Goal: Task Accomplishment & Management: Manage account settings

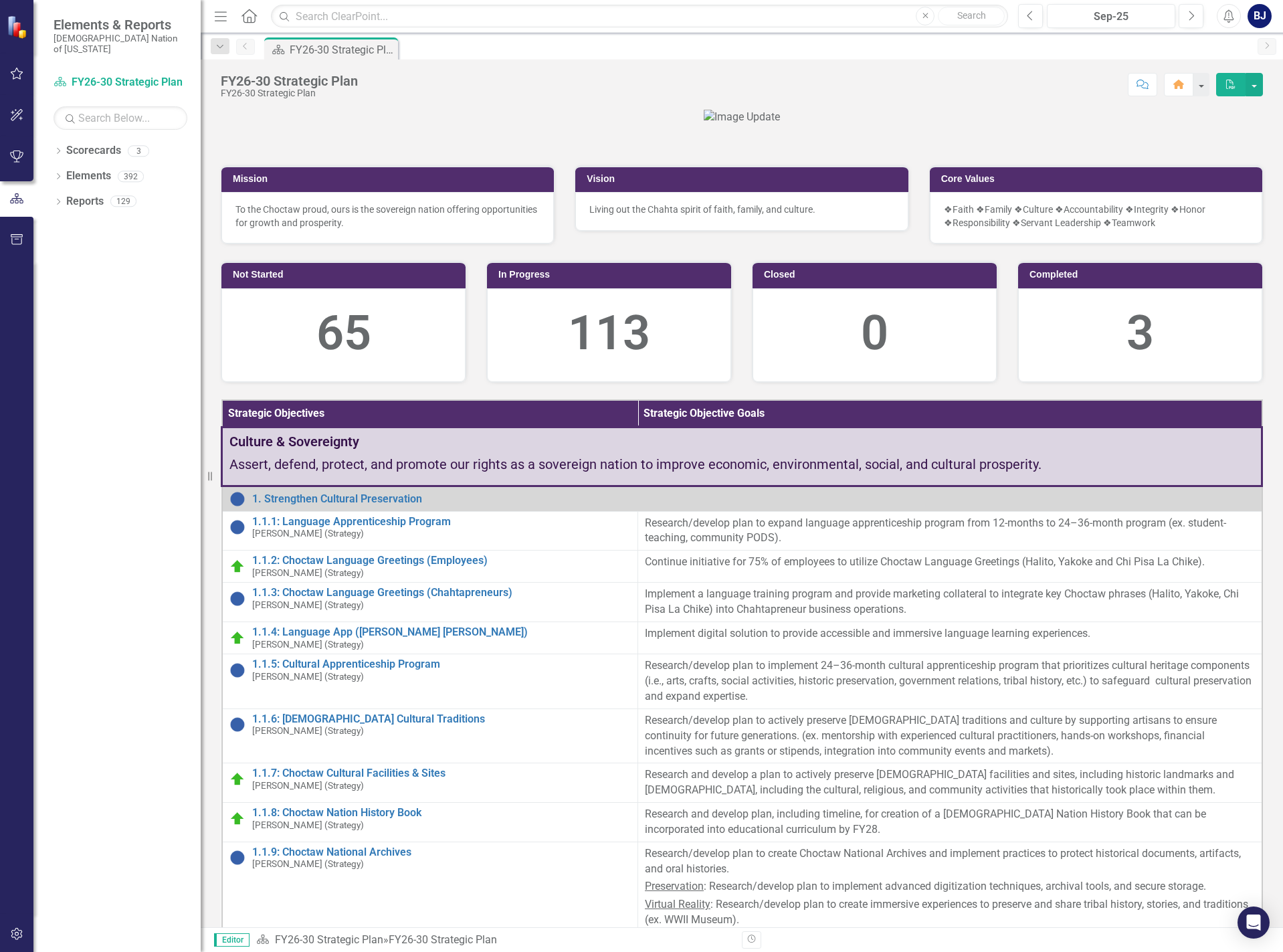
click at [7, 75] on button "button" at bounding box center [16, 74] width 30 height 28
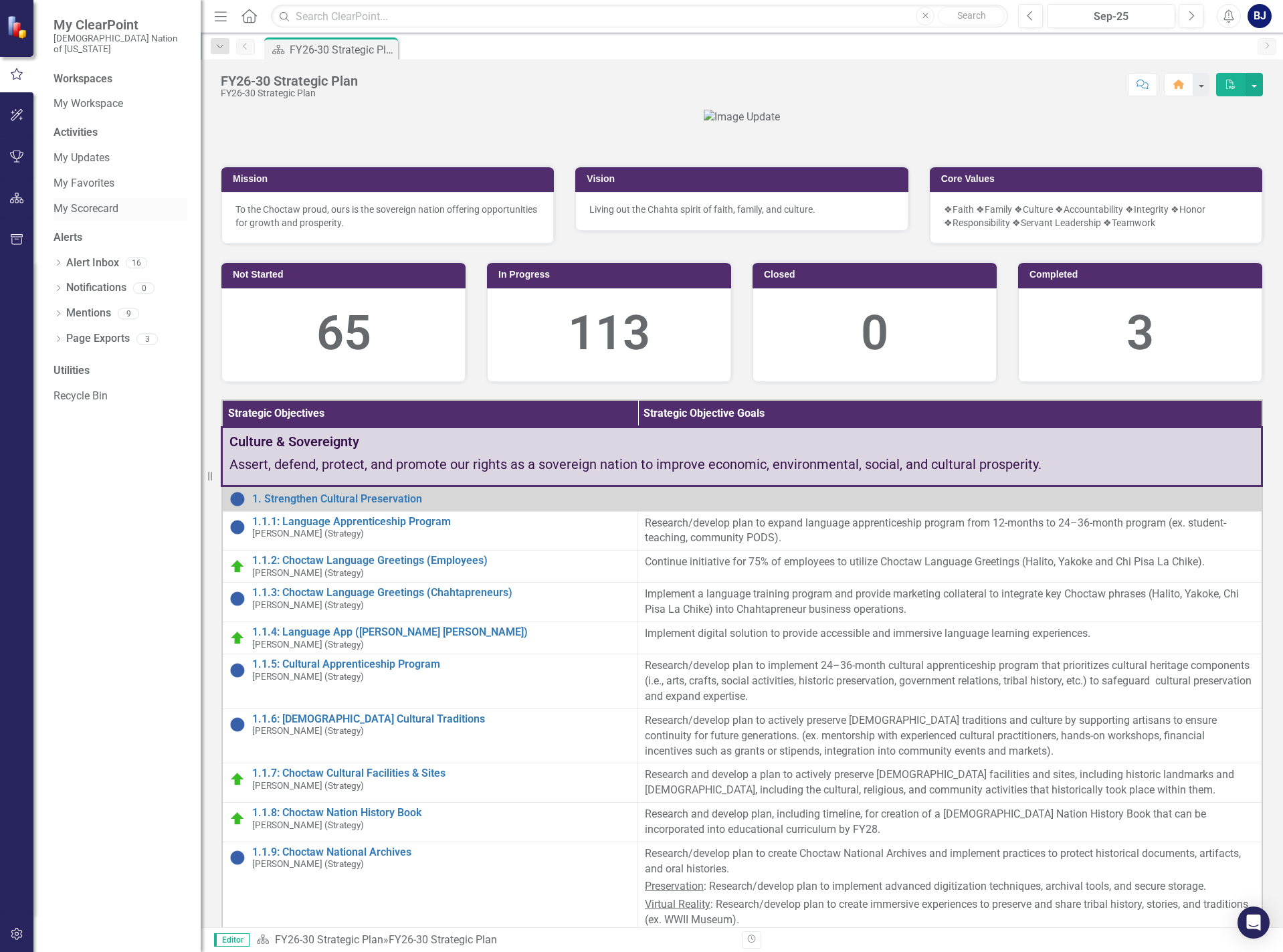
click at [69, 201] on link "My Scorecard" at bounding box center [121, 209] width 134 height 15
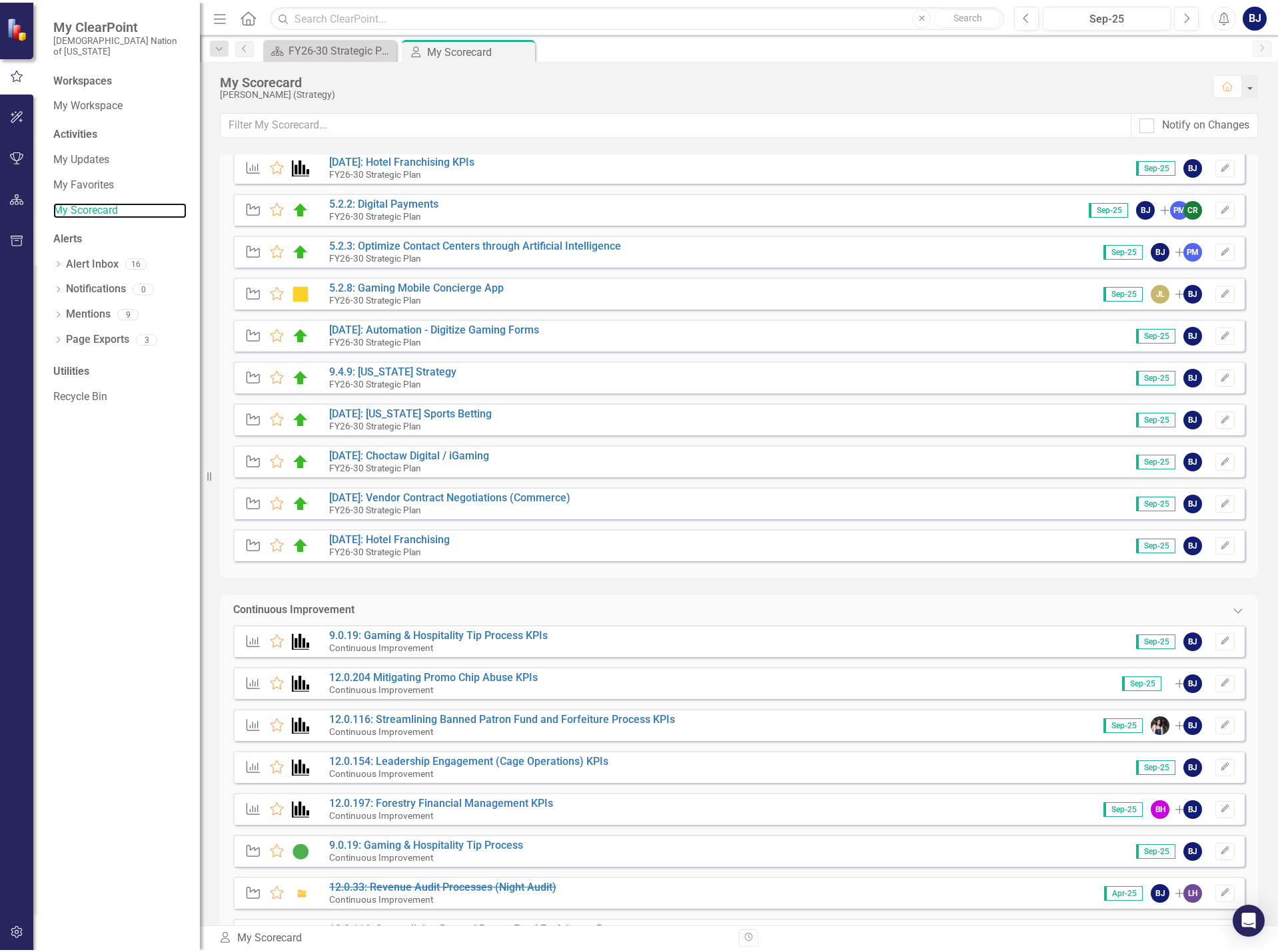
scroll to position [200, 0]
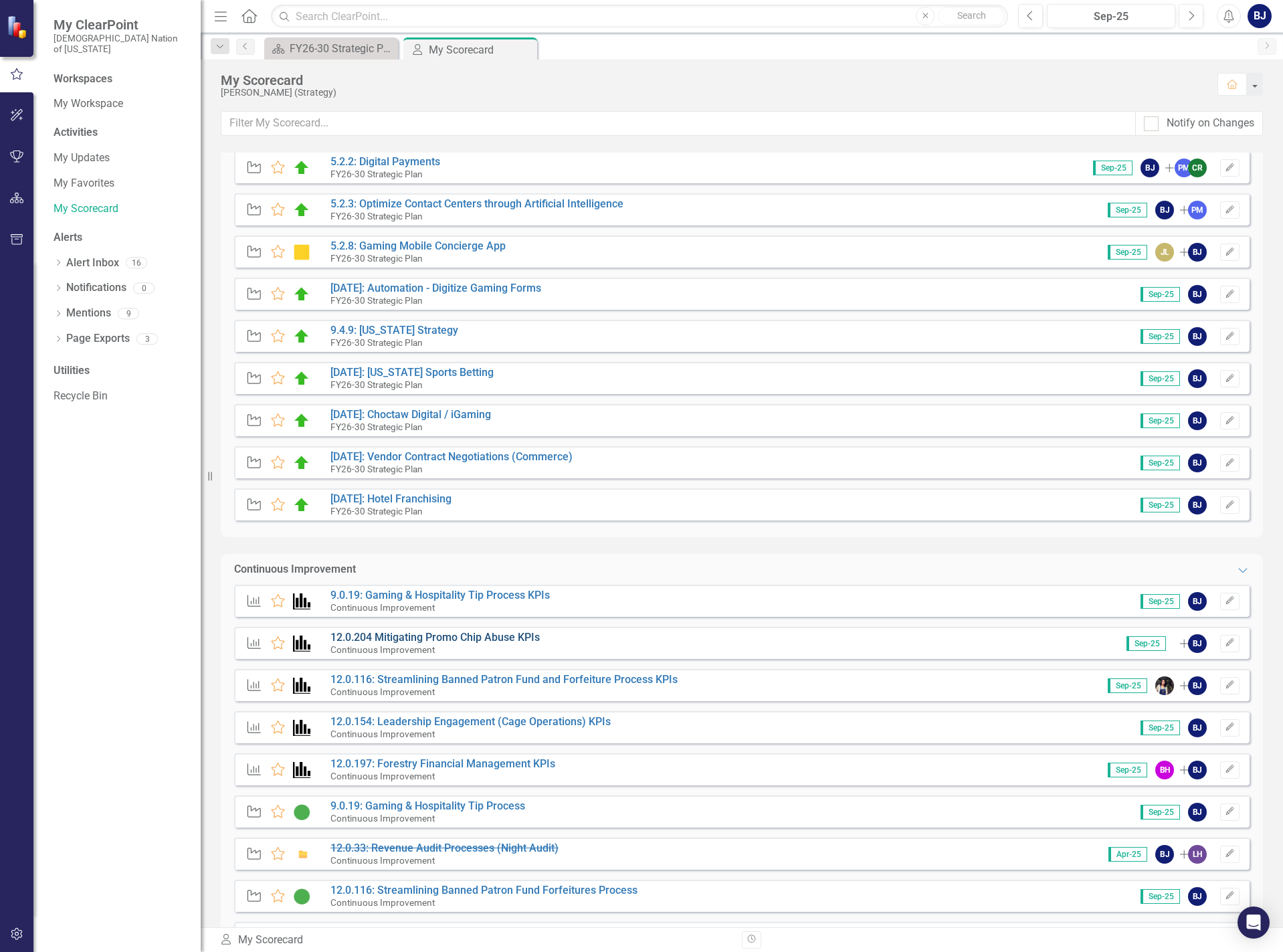
click at [459, 637] on link "12.0.204 Mitigating Promo Chip Abuse KPIs" at bounding box center [434, 637] width 209 height 13
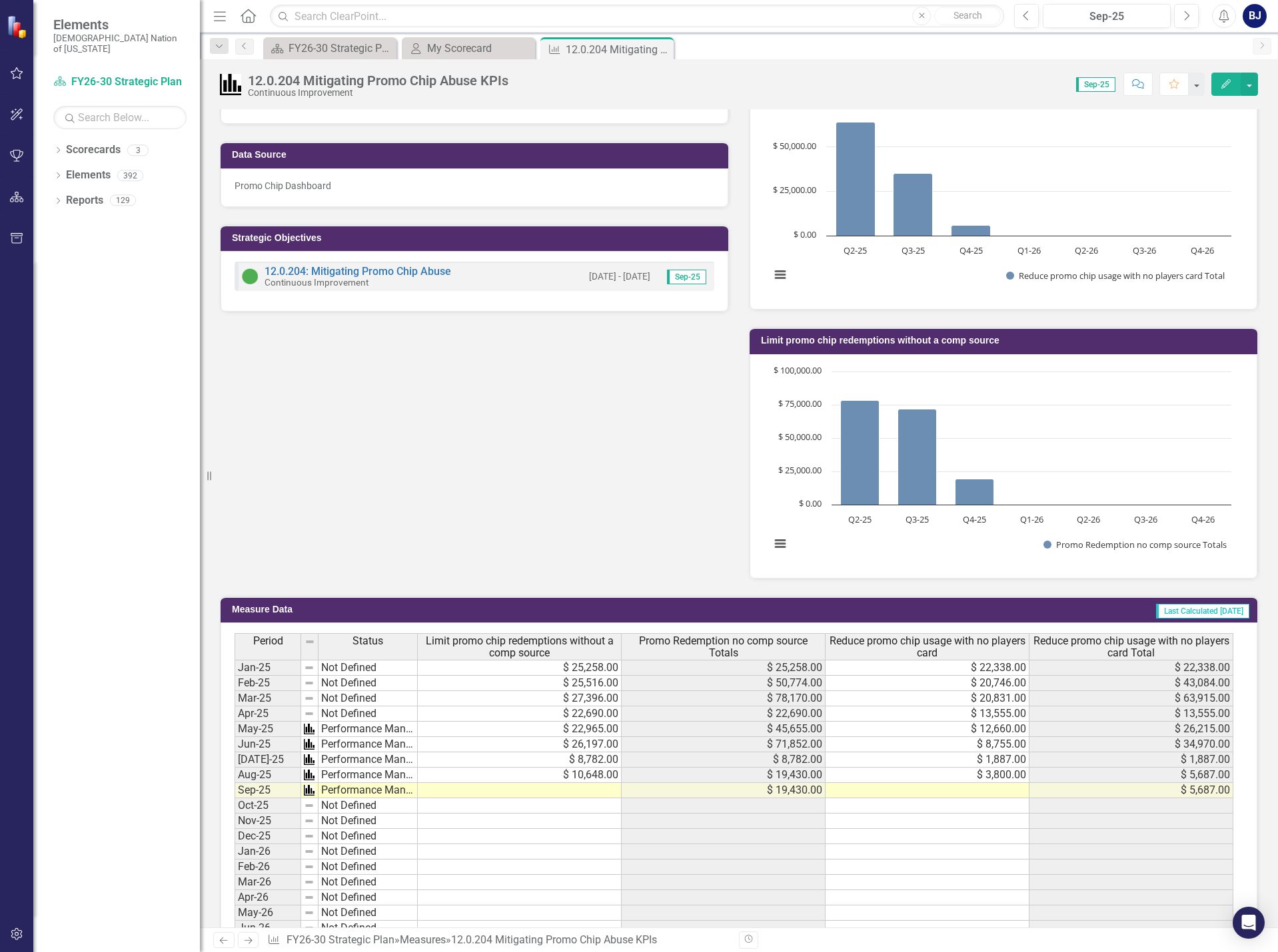
scroll to position [133, 0]
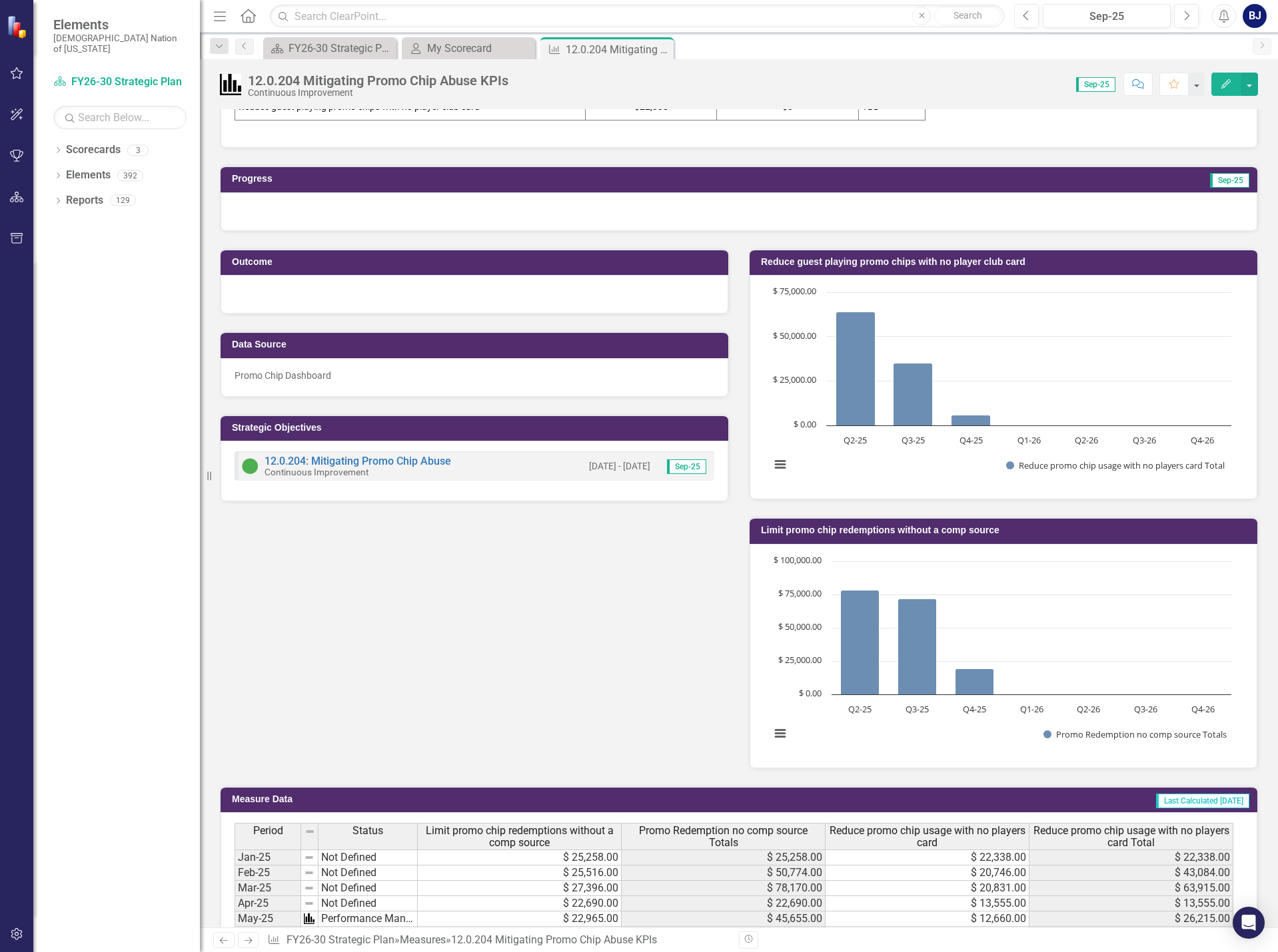
click at [516, 378] on p "Promo Chip Dashboard" at bounding box center [474, 376] width 480 height 13
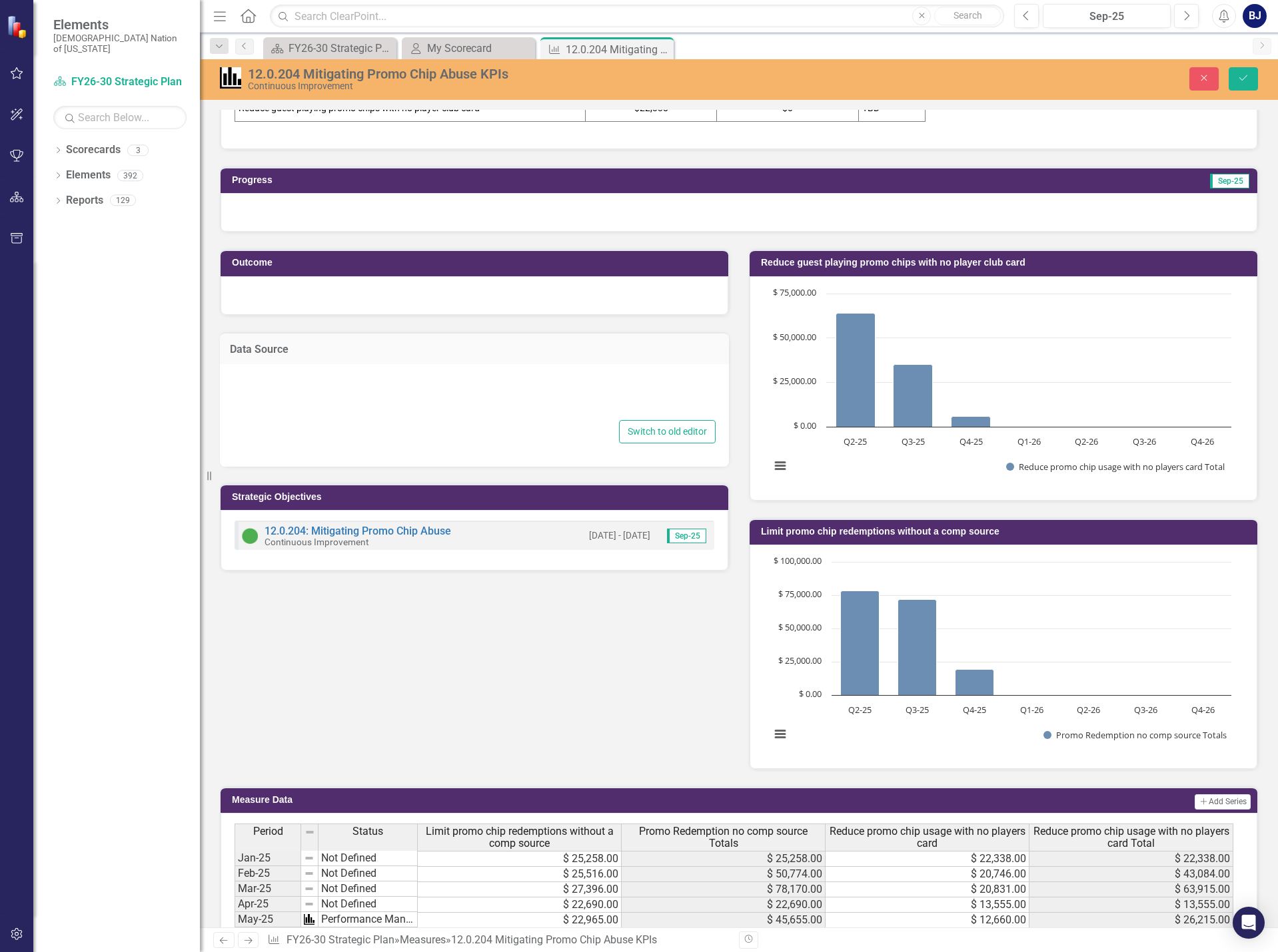
type textarea "<p>Promo Chip Dashboard</p>"
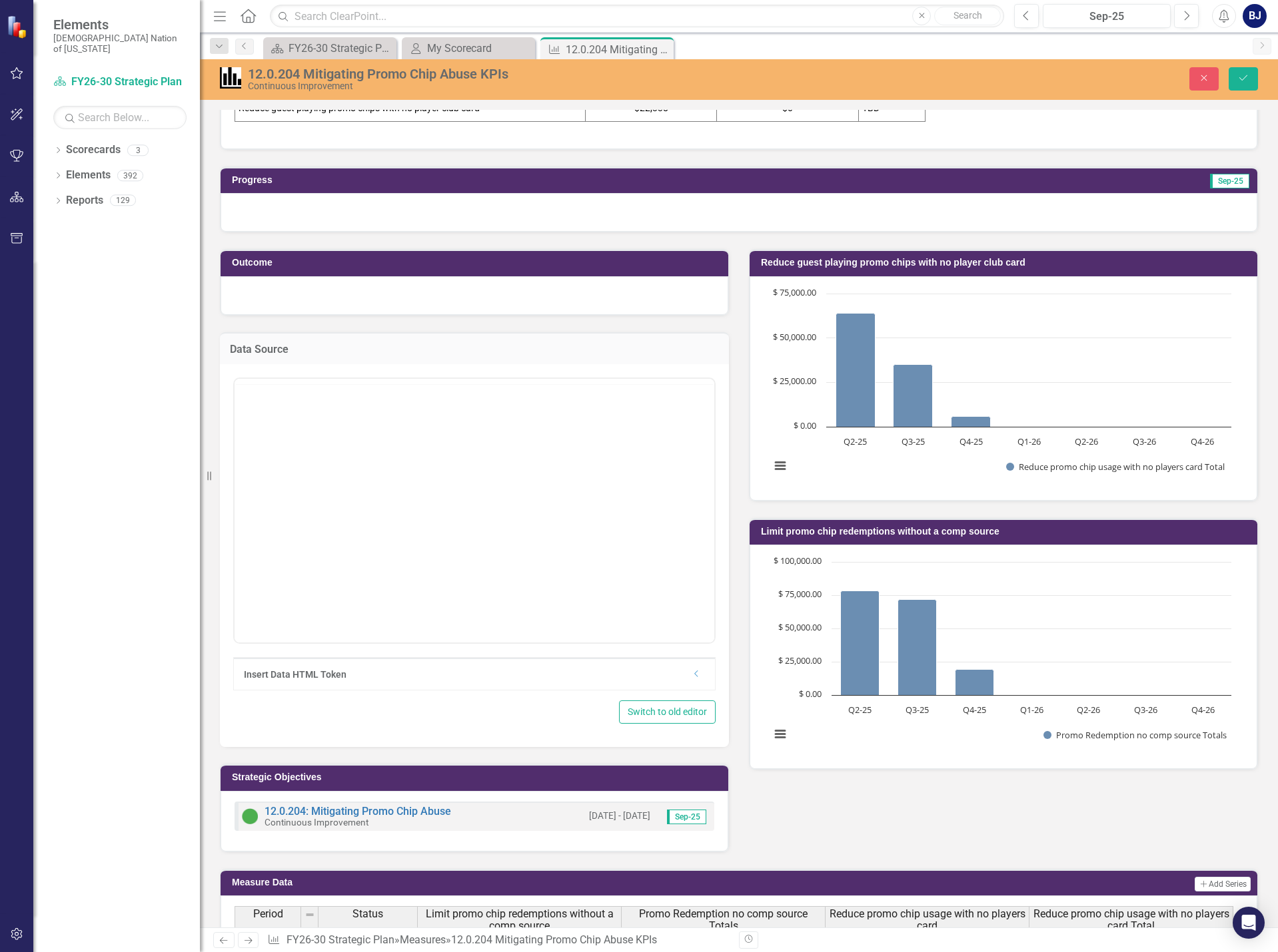
scroll to position [0, 0]
click at [384, 421] on p "Promo Chip Dashboard" at bounding box center [474, 422] width 473 height 16
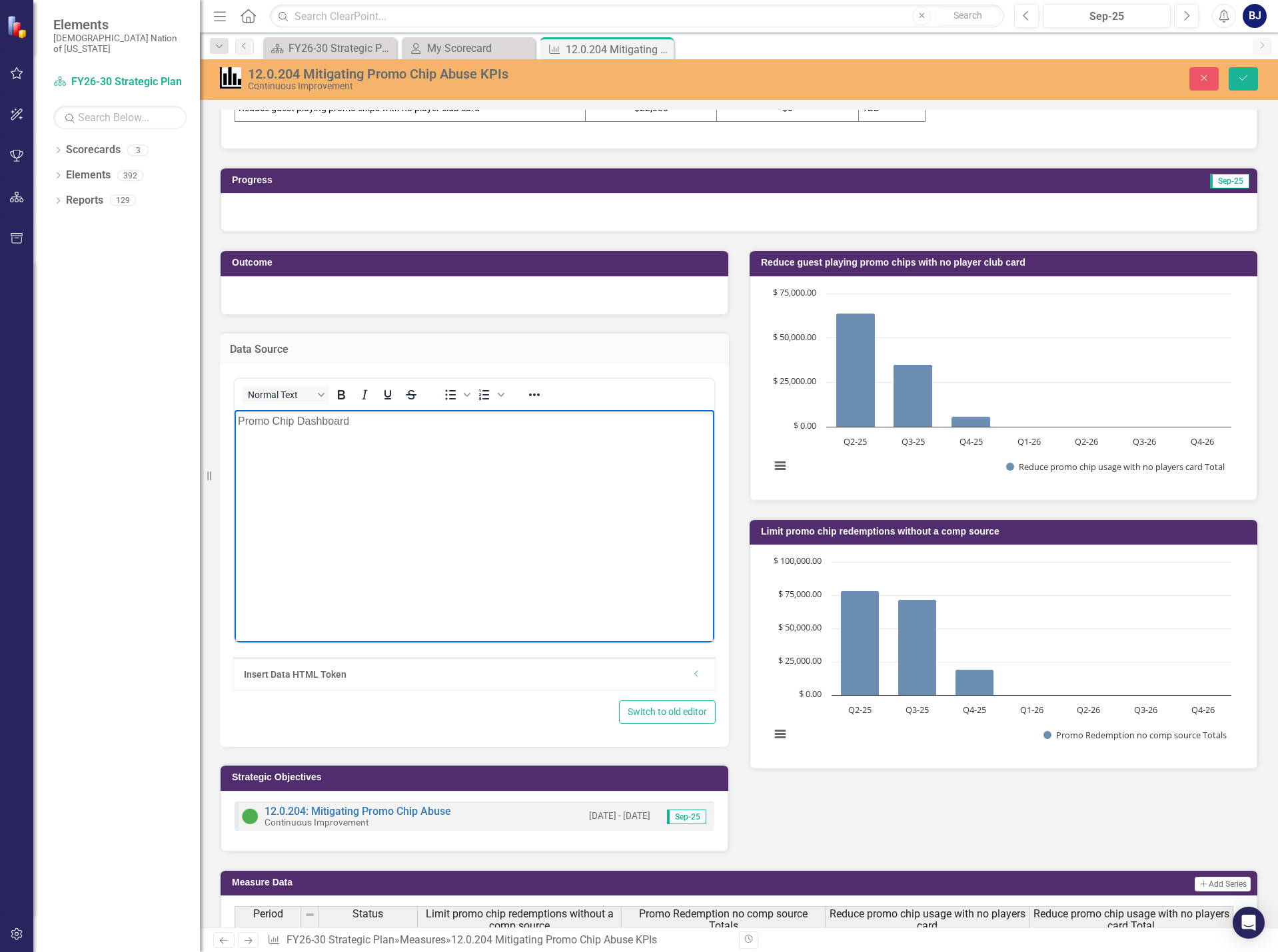
click at [392, 669] on div "Insert Data HTML Token" at bounding box center [464, 674] width 441 height 13
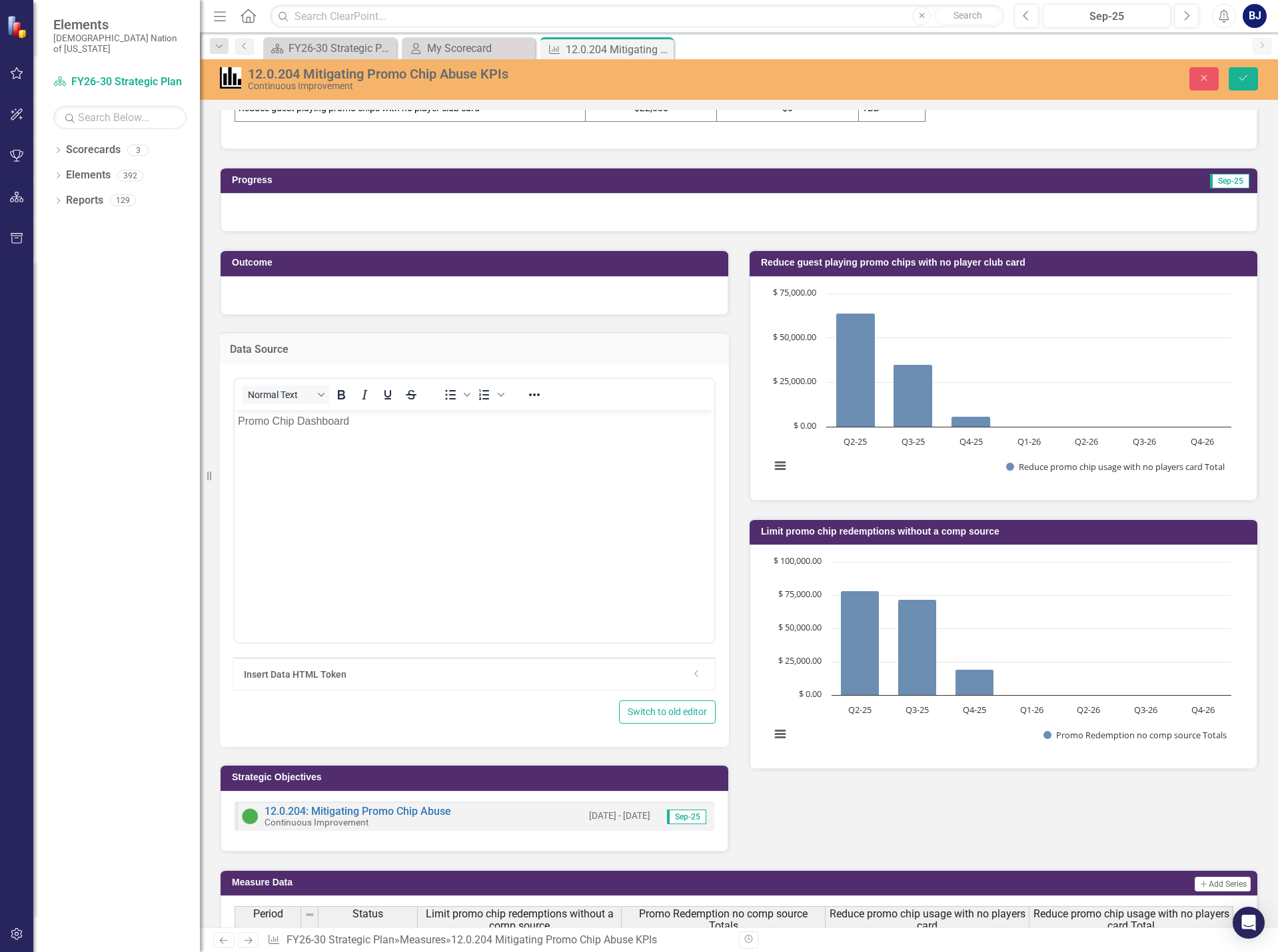
click at [693, 678] on div "Dropdown" at bounding box center [697, 675] width 10 height 11
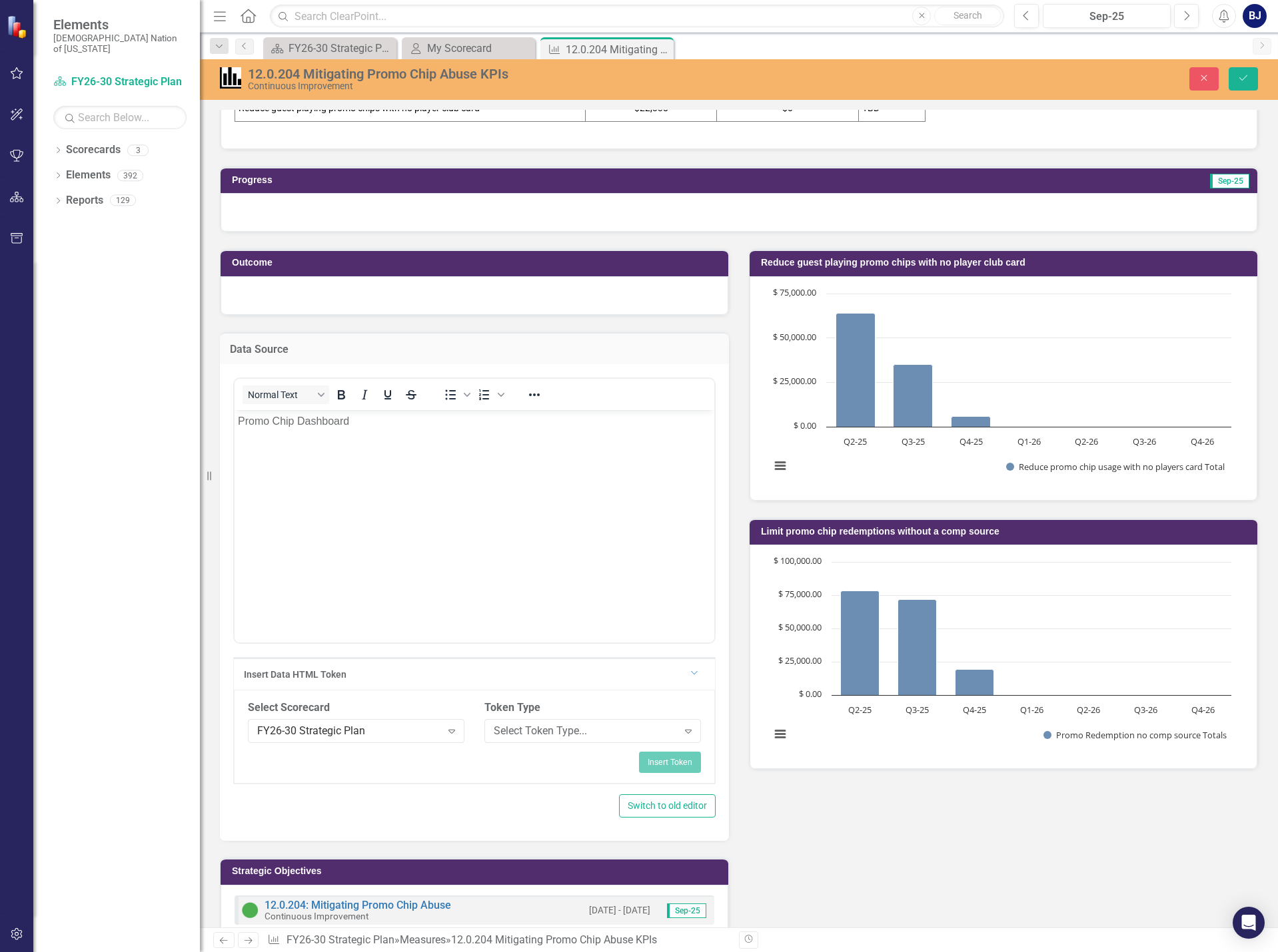
click at [683, 677] on div "Insert Data HTML Token" at bounding box center [467, 674] width 447 height 13
click at [691, 674] on icon "Dropdown" at bounding box center [693, 672] width 8 height 10
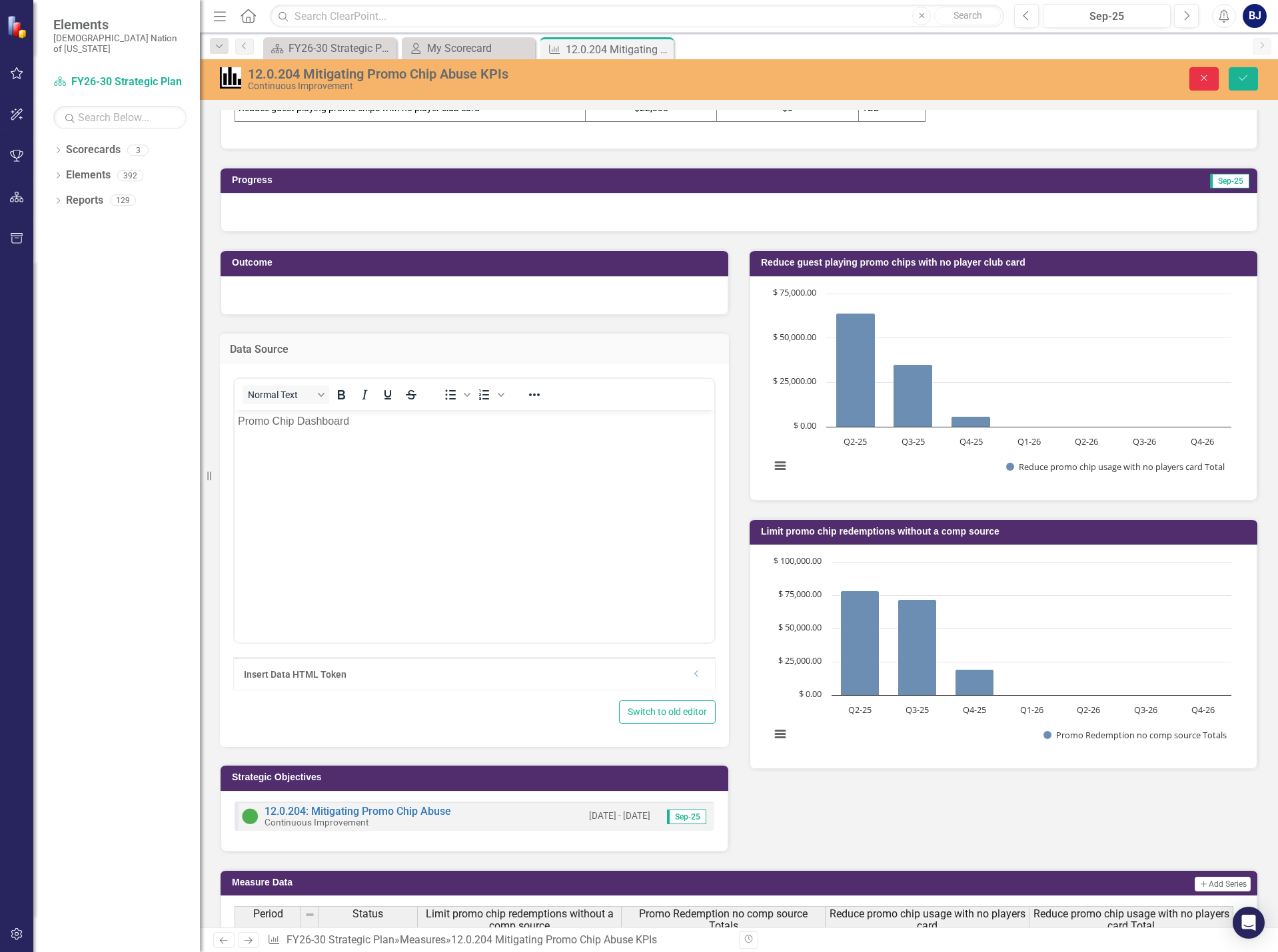
click at [1211, 78] on button "Close" at bounding box center [1204, 79] width 29 height 24
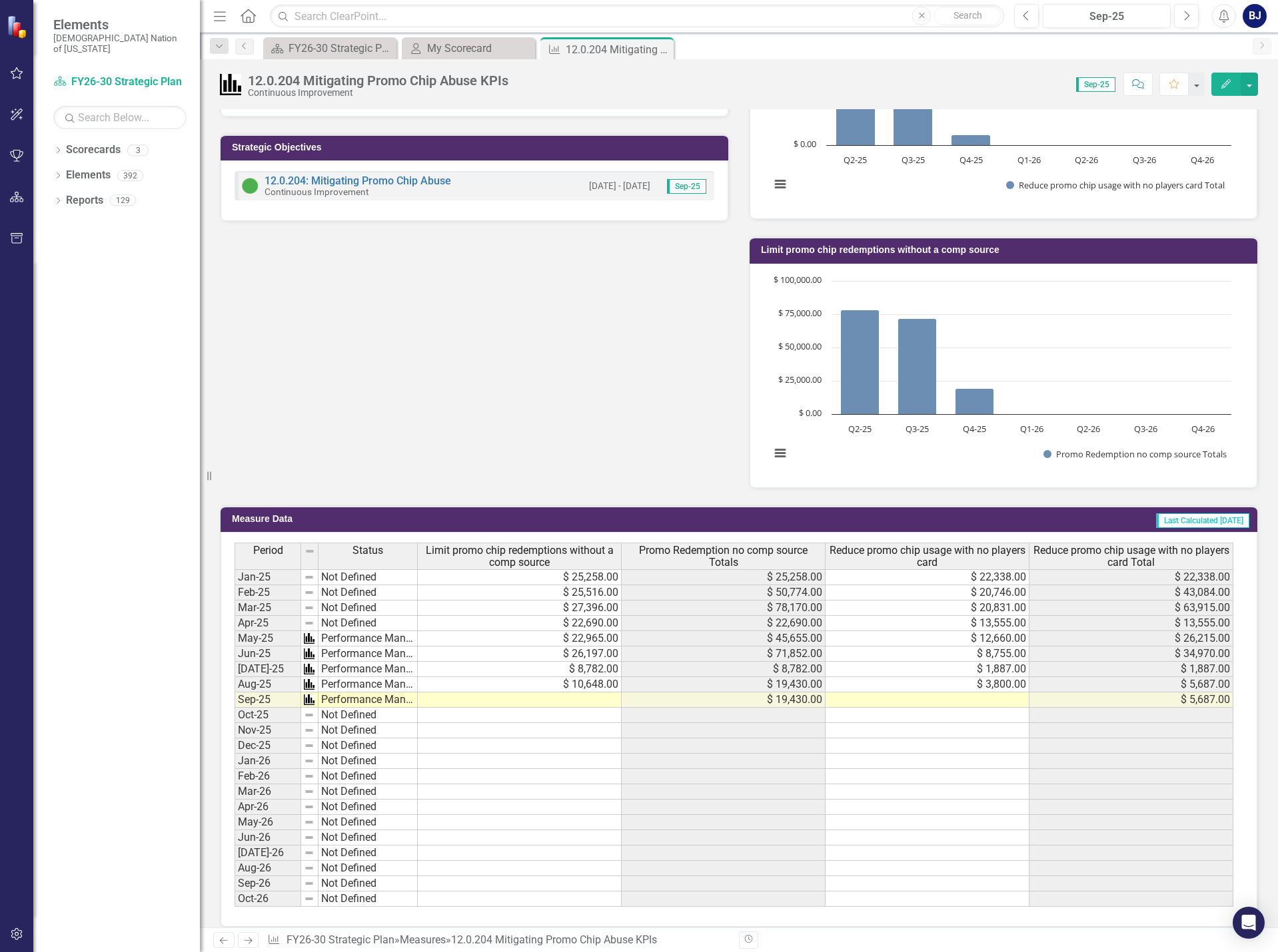
scroll to position [427, 0]
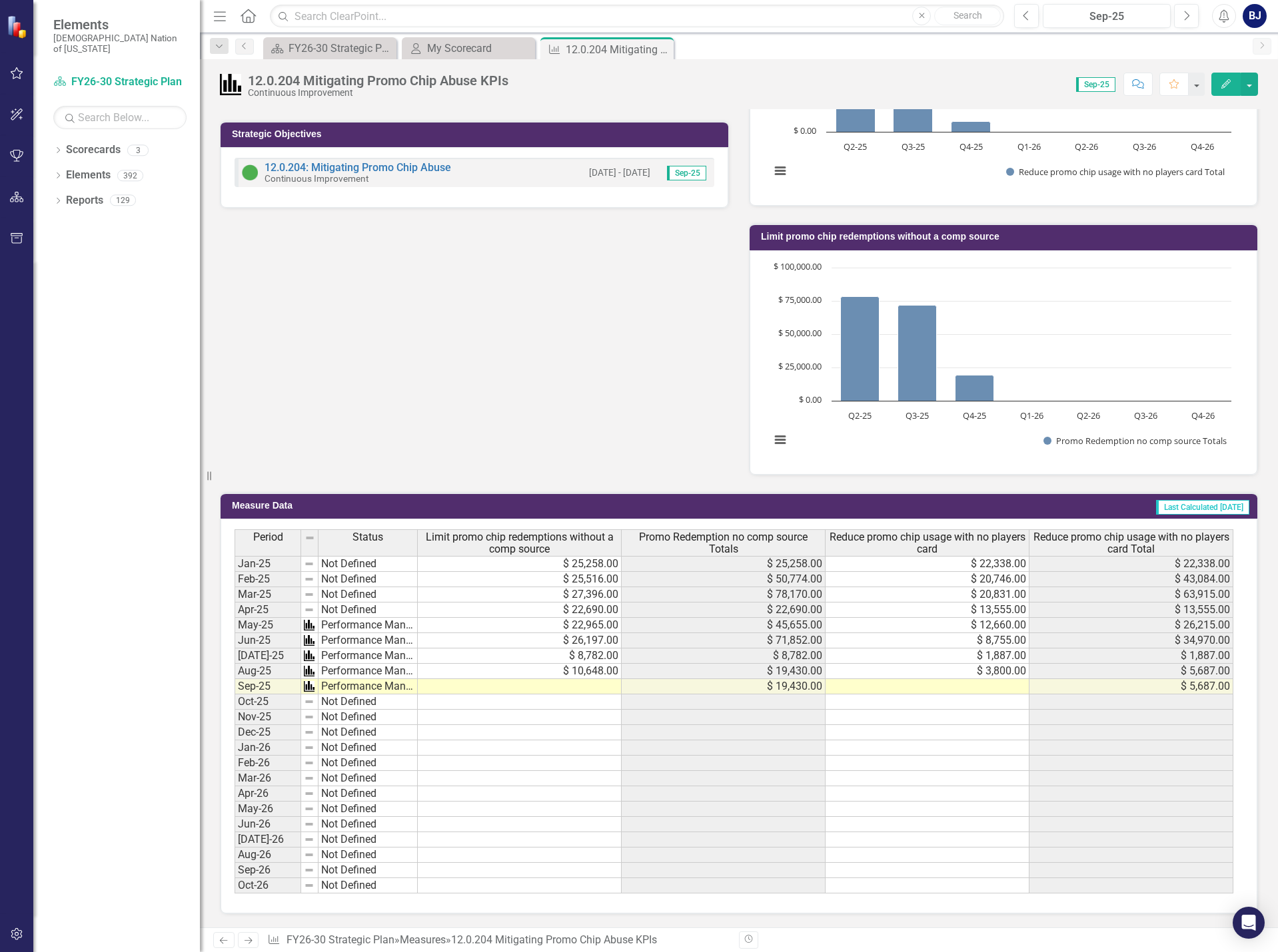
click at [339, 396] on div "Outcome Data Source Promo Chip Dashboard Strategic Objectives 12.0.204: Mitigat…" at bounding box center [738, 207] width 1058 height 537
